Goal: Answer question/provide support

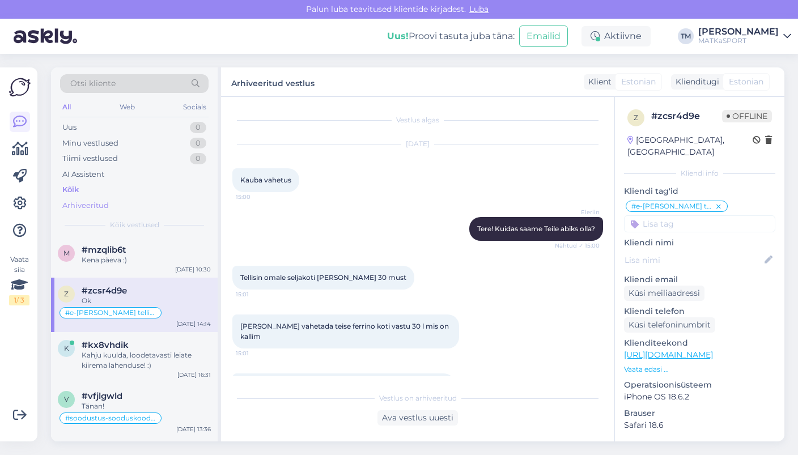
scroll to position [693, 0]
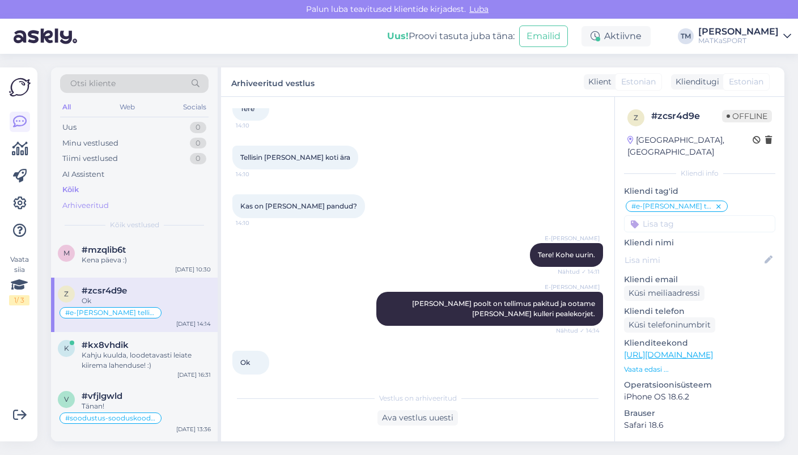
click at [81, 206] on div "Arhiveeritud" at bounding box center [85, 205] width 46 height 11
click at [73, 191] on div "Kõik" at bounding box center [70, 189] width 16 height 11
click at [13, 119] on icon at bounding box center [20, 122] width 14 height 14
click at [19, 151] on icon at bounding box center [20, 149] width 16 height 14
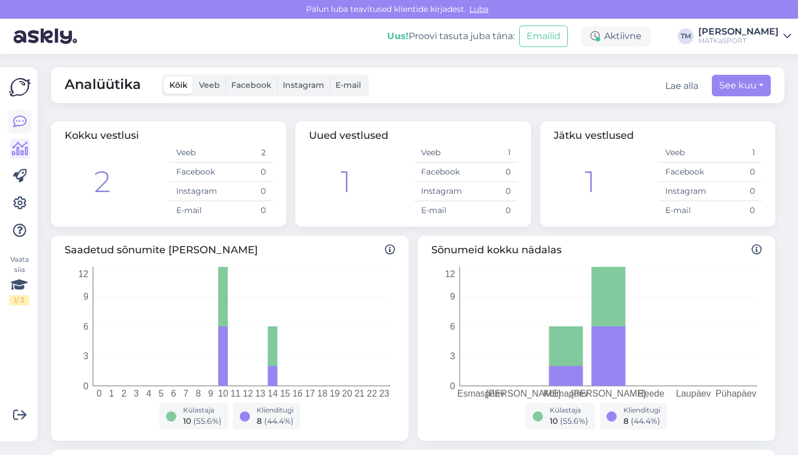
click at [22, 120] on icon at bounding box center [20, 122] width 14 height 14
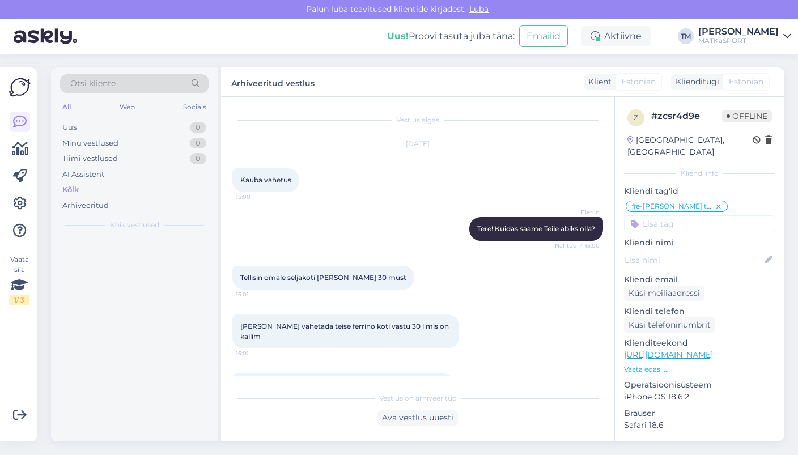
scroll to position [693, 0]
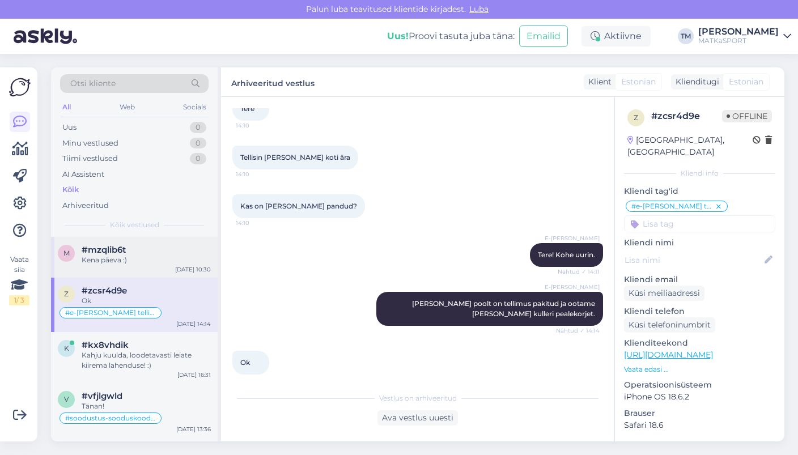
click at [100, 252] on span "#mzqlib6t" at bounding box center [104, 250] width 44 height 10
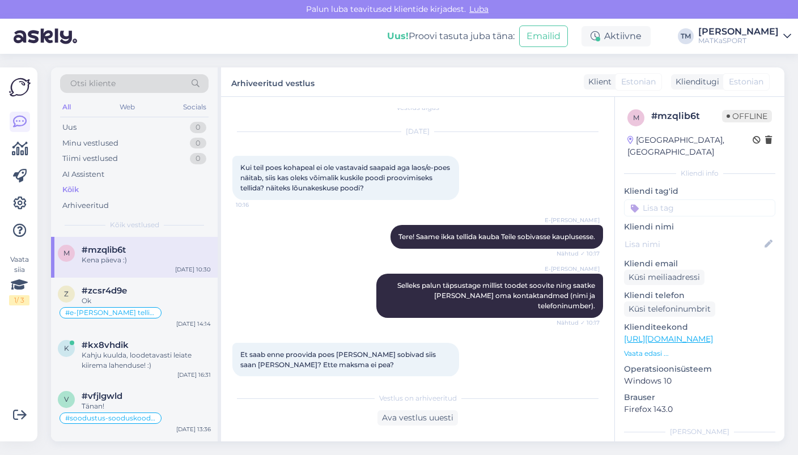
scroll to position [0, 0]
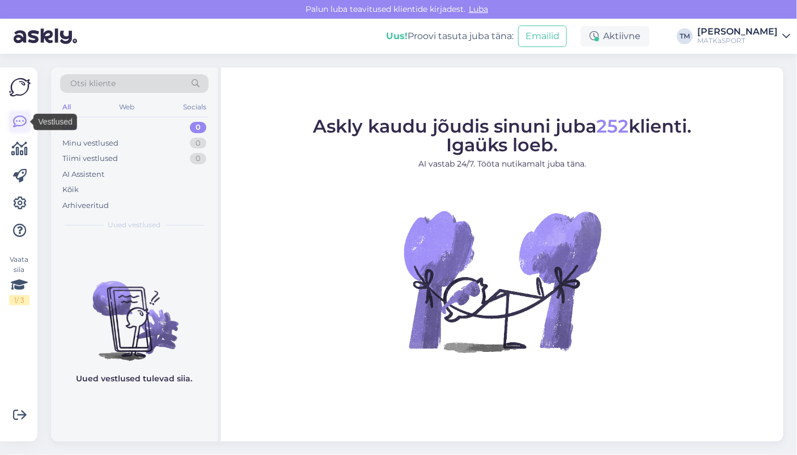
click at [18, 122] on icon at bounding box center [20, 122] width 14 height 14
click at [88, 205] on div "Arhiveeritud" at bounding box center [85, 205] width 46 height 11
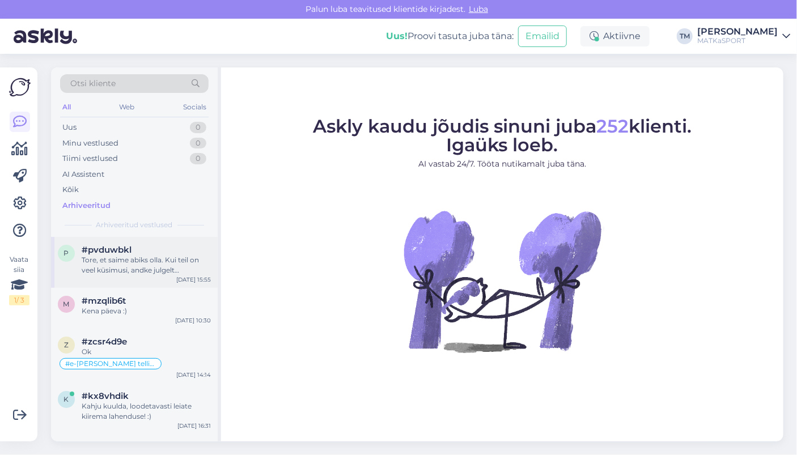
click at [156, 263] on div "Tore, et saime abiks olla. Kui teil on veel küsimusi, andke julgelt [PERSON_NAM…" at bounding box center [146, 265] width 129 height 20
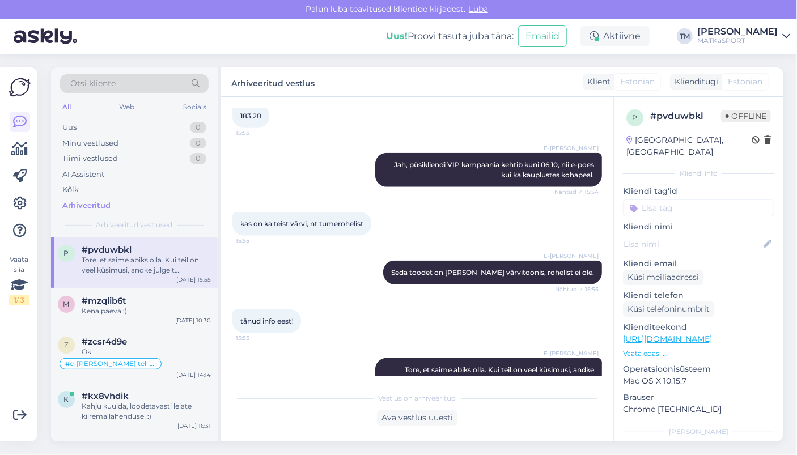
scroll to position [533, 0]
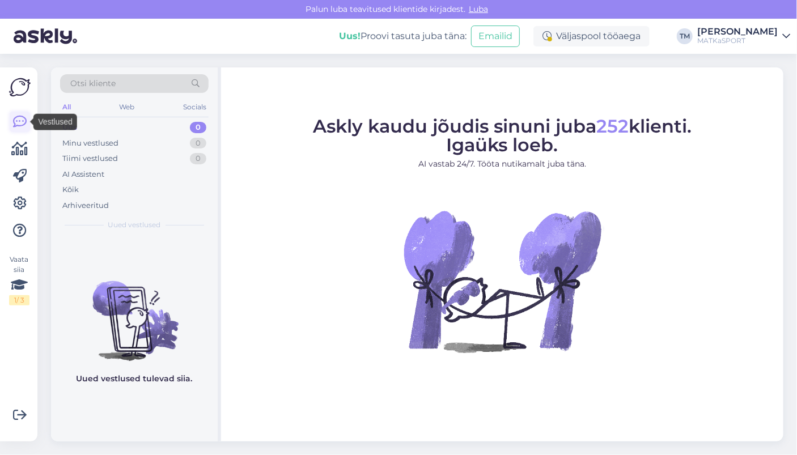
click at [21, 122] on icon at bounding box center [20, 122] width 14 height 14
click at [17, 119] on icon at bounding box center [20, 122] width 14 height 14
click at [74, 206] on div "Arhiveeritud" at bounding box center [85, 205] width 46 height 11
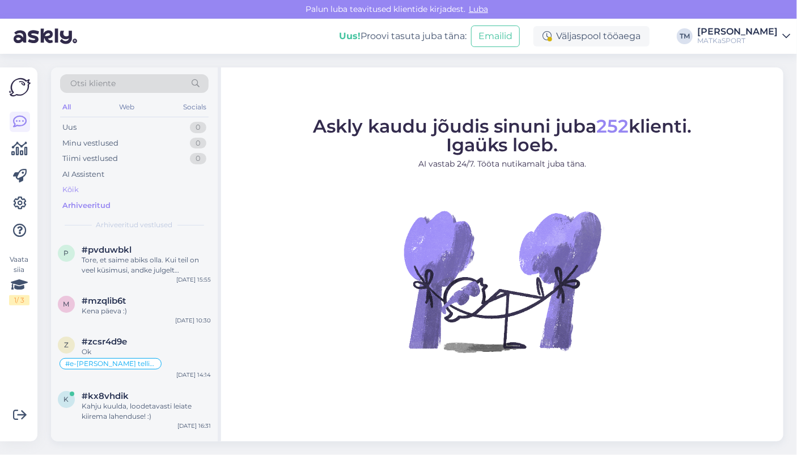
click at [66, 190] on div "Kõik" at bounding box center [70, 189] width 16 height 11
click at [743, 40] on div "MATKaSPORT" at bounding box center [737, 40] width 81 height 9
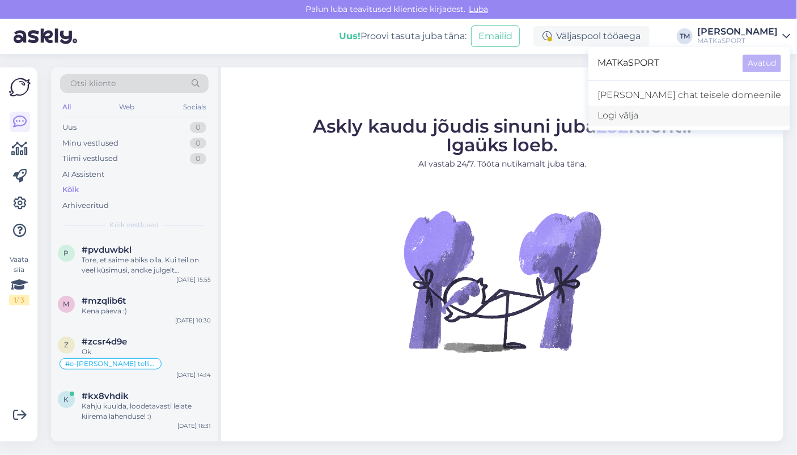
click at [680, 119] on div "Logi välja" at bounding box center [690, 115] width 202 height 20
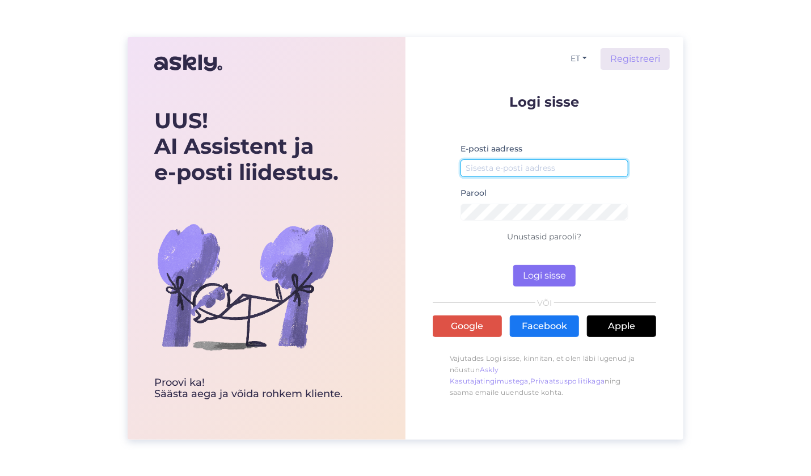
type input "[EMAIL_ADDRESS][DOMAIN_NAME]"
click at [549, 276] on button "Logi sisse" at bounding box center [544, 276] width 62 height 22
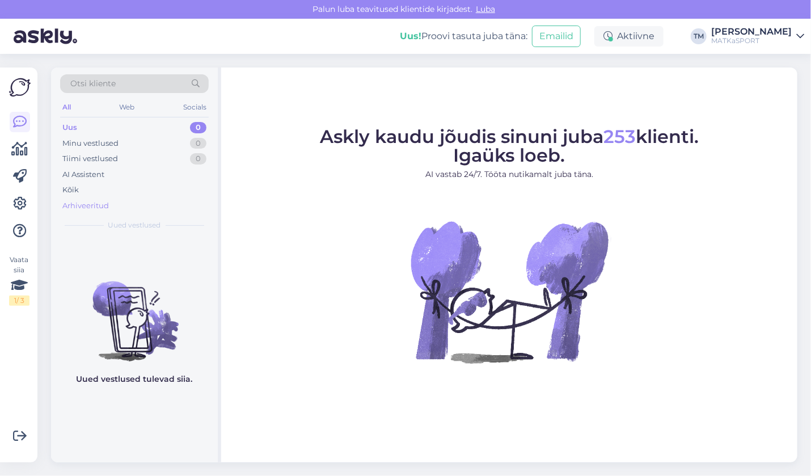
click at [86, 205] on div "Arhiveeritud" at bounding box center [85, 205] width 46 height 11
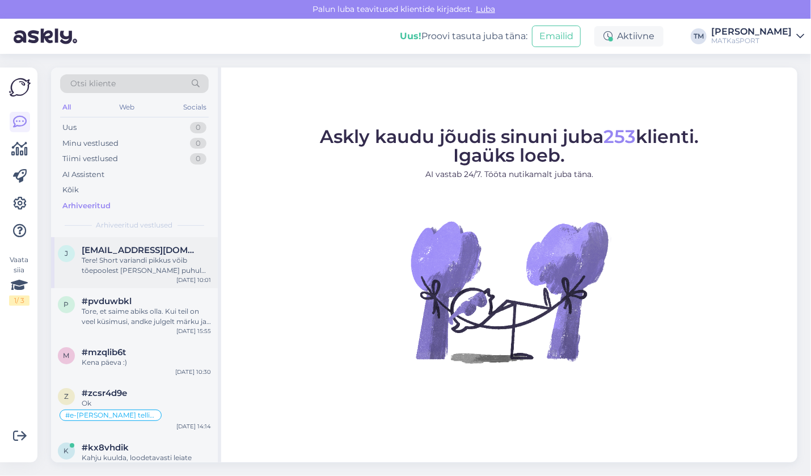
click at [133, 272] on div "Tere! Short variandi pikkus võib tõepoolest [PERSON_NAME] puhul veidi napiks. S…" at bounding box center [146, 265] width 129 height 20
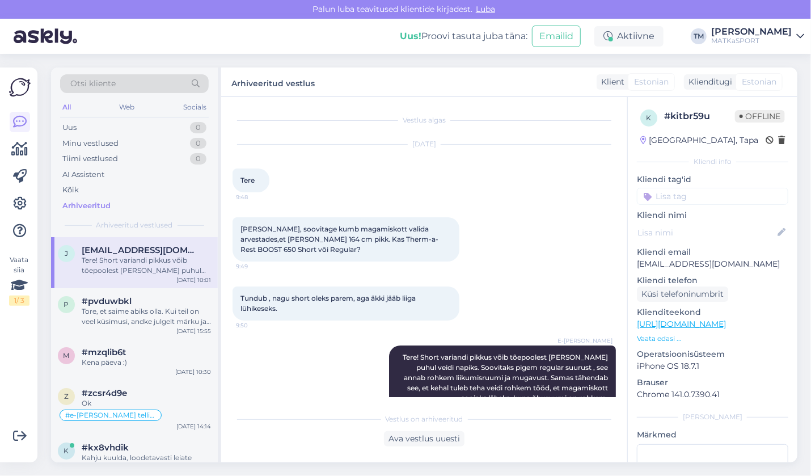
scroll to position [25, 0]
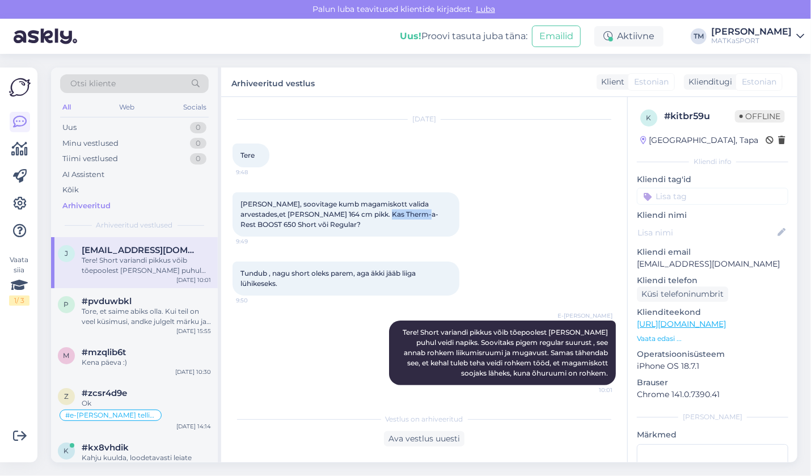
drag, startPoint x: 405, startPoint y: 211, endPoint x: 365, endPoint y: 214, distance: 40.4
click at [365, 214] on span "[PERSON_NAME], soovitage kumb magamiskott valida arvestades,et [PERSON_NAME] 16…" at bounding box center [339, 214] width 198 height 29
copy span "BOOST 650"
click at [687, 321] on link "[URL][DOMAIN_NAME]" at bounding box center [681, 324] width 89 height 10
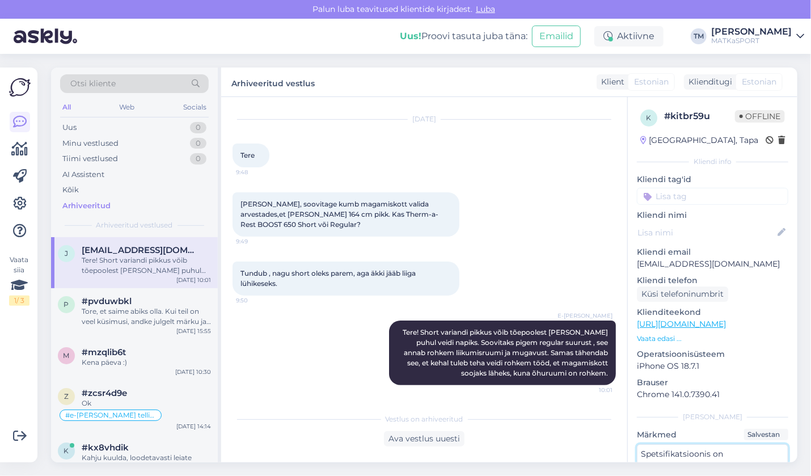
paste textarea "Kasutaja pikkus kuni 168cm"
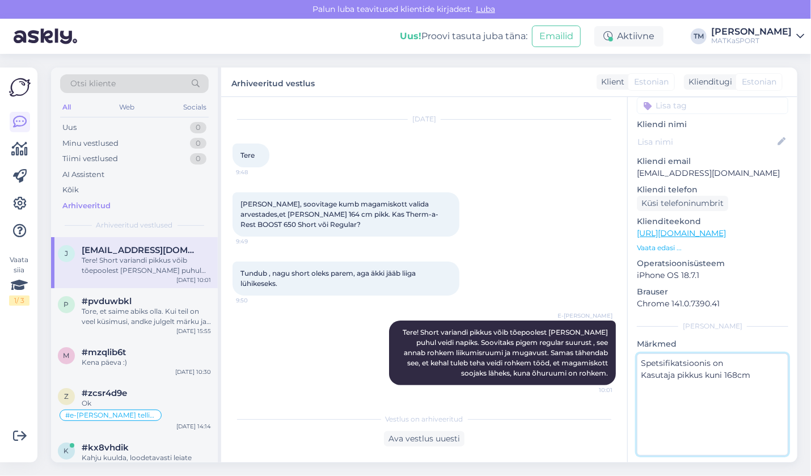
scroll to position [100, 0]
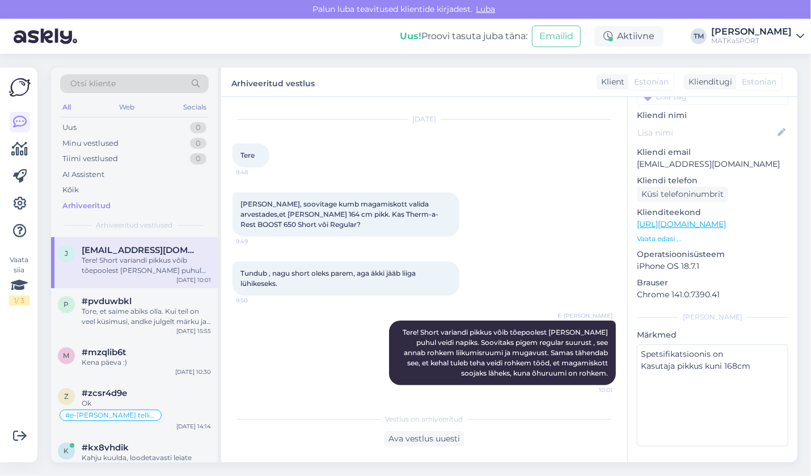
drag, startPoint x: 237, startPoint y: 44, endPoint x: 297, endPoint y: 129, distance: 104.6
click at [297, 129] on div "[PERSON_NAME] teavitused klientide kirjadest. Luba Uus! Proovi tasuta [PERSON_N…" at bounding box center [405, 238] width 811 height 476
click at [268, 370] on div "E-[PERSON_NAME] Tere! Short variandi pikkus võib tõepoolest [PERSON_NAME] puhul…" at bounding box center [423, 353] width 383 height 90
click at [654, 378] on textarea "Spetsifikatsioonis on Kasutaja pikkus kuni 168cm" at bounding box center [712, 395] width 151 height 102
click at [573, 456] on div "Vestlus algas [DATE] Tere 9:48 Palun, soovitage kumb magamiskott valida arvesta…" at bounding box center [424, 279] width 406 height 365
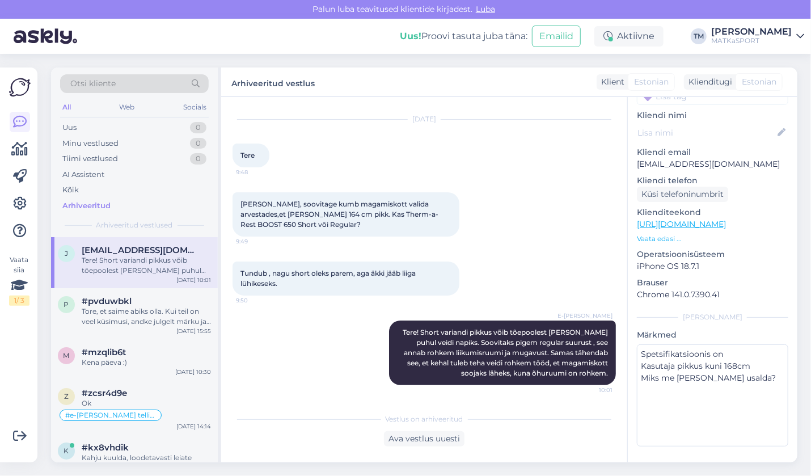
click at [753, 296] on p "Chrome 141.0.7390.41" at bounding box center [712, 295] width 151 height 12
click at [712, 352] on textarea "Spetsifikatsioonis on Kasutaja pikkus kuni 168cm Miks me [PERSON_NAME] usalda?" at bounding box center [712, 395] width 151 height 102
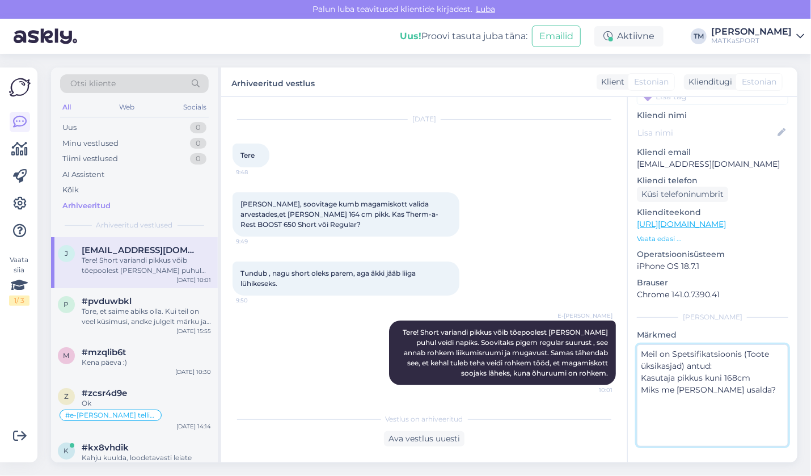
type textarea "Meil on Spetsifikatsioonis (Toote üksikasjad) antud: Kasutaja pikkus kuni 168cm…"
click at [594, 440] on div "Ava vestlus uuesti" at bounding box center [423, 438] width 383 height 15
click at [126, 310] on div "Tore, et saime abiks olla. Kui teil on veel küsimusi, andke julgelt märku ja ai…" at bounding box center [146, 316] width 129 height 20
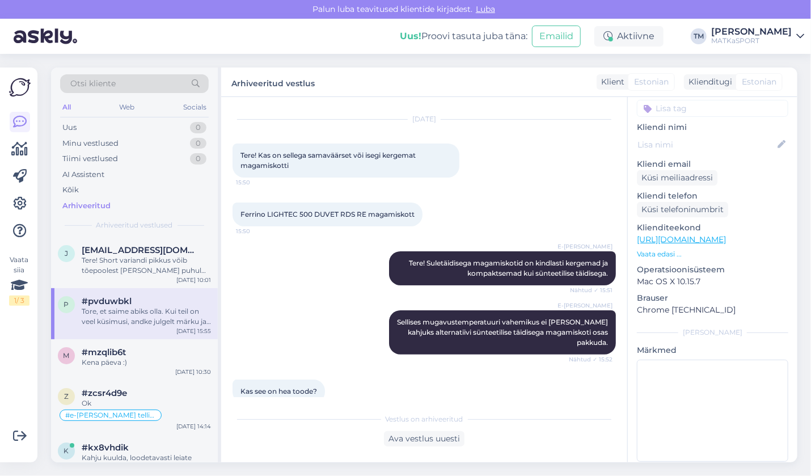
scroll to position [513, 0]
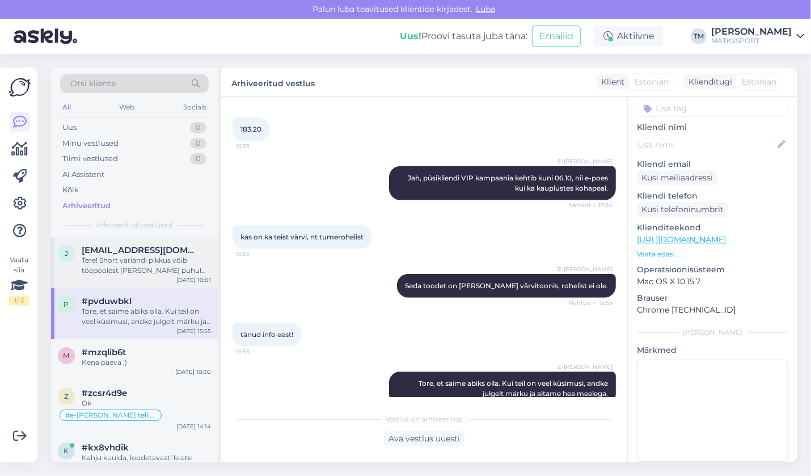
click at [121, 255] on div "Tere! Short variandi pikkus võib tõepoolest [PERSON_NAME] puhul veidi napiks. S…" at bounding box center [146, 265] width 129 height 20
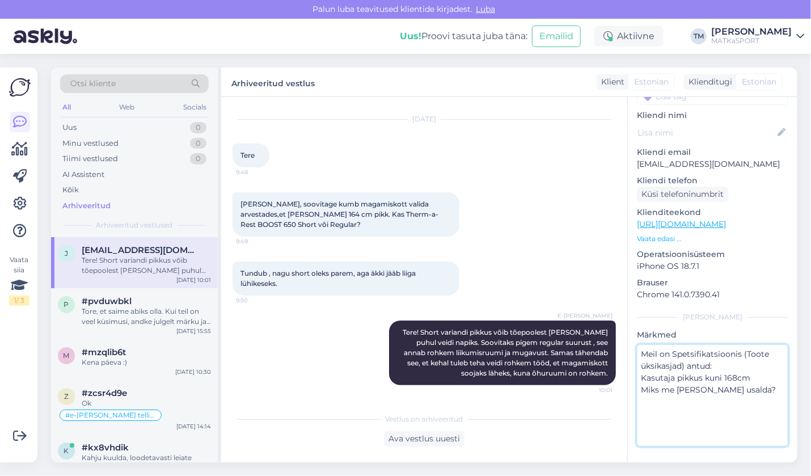
click at [674, 387] on textarea "Meil on Spetsifikatsioonis (Toote üksikasjad) antud: Kasutaja pikkus kuni 168cm…" at bounding box center [712, 395] width 151 height 102
type textarea "Meil on Spetsifikatsioonis (Toote üksikasjad) antud: Kasutaja pikkus kuni 168cm…"
